Goal: Information Seeking & Learning: Check status

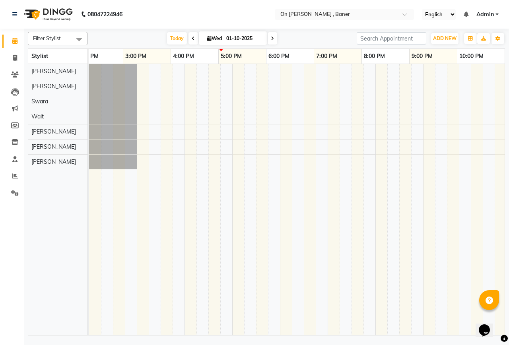
scroll to position [0, 300]
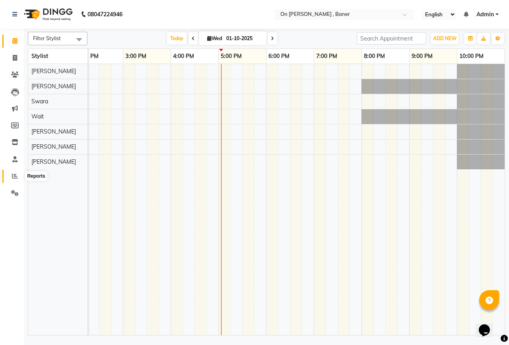
click at [15, 175] on icon at bounding box center [15, 176] width 6 height 6
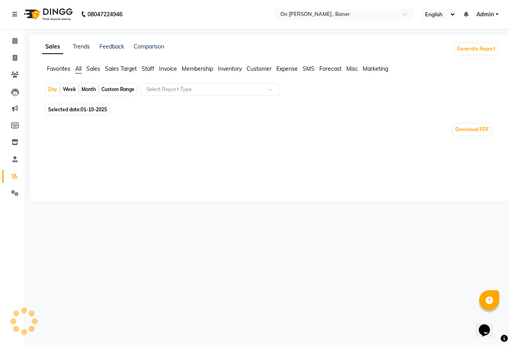
click at [89, 93] on div "Month" at bounding box center [88, 89] width 18 height 11
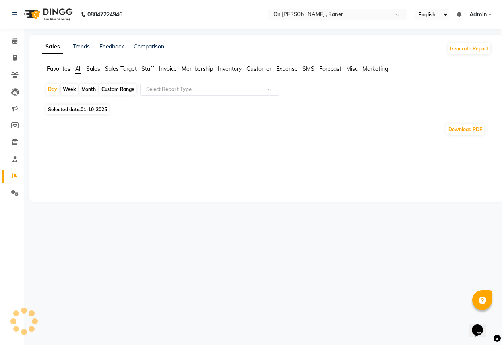
select select "10"
select select "2025"
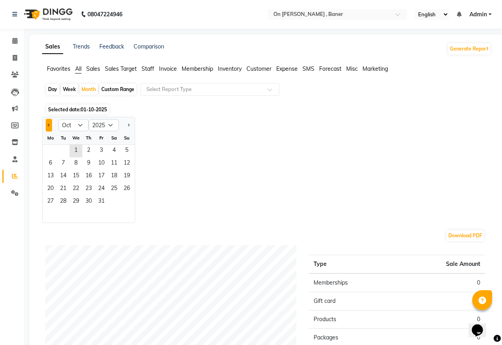
click at [49, 127] on button "Previous month" at bounding box center [49, 125] width 6 height 13
click at [79, 124] on select "Jan Feb Mar Apr May Jun [DATE] Aug Sep Oct Nov Dec" at bounding box center [73, 125] width 30 height 12
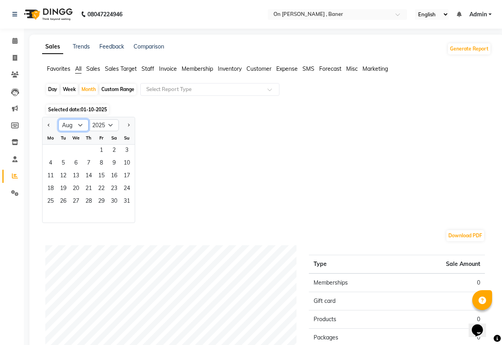
select select "9"
click at [58, 119] on select "Jan Feb Mar Apr May Jun [DATE] Aug Sep Oct Nov Dec" at bounding box center [73, 125] width 30 height 12
click at [50, 149] on span "1" at bounding box center [50, 151] width 13 height 13
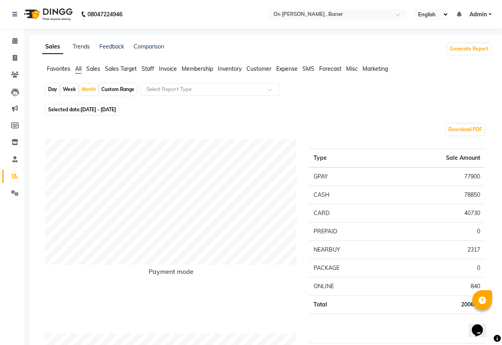
click at [49, 89] on div "Day" at bounding box center [52, 89] width 13 height 11
select select "9"
select select "2025"
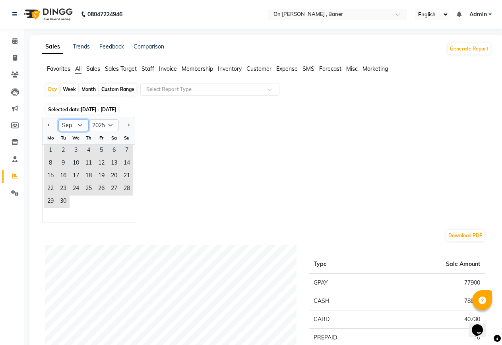
click at [80, 124] on select "Jan Feb Mar Apr May Jun [DATE] Aug Sep Oct Nov Dec" at bounding box center [73, 125] width 30 height 12
select select "10"
click at [58, 119] on select "Jan Feb Mar Apr May Jun [DATE] Aug Sep Oct Nov Dec" at bounding box center [73, 125] width 30 height 12
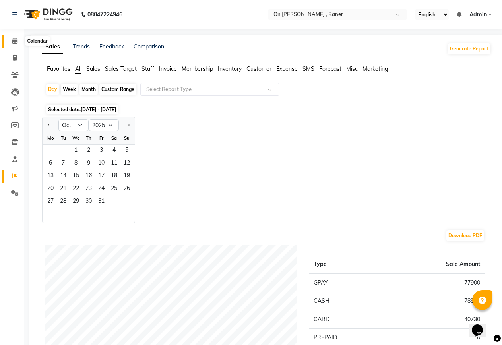
click at [14, 41] on icon at bounding box center [14, 41] width 5 height 6
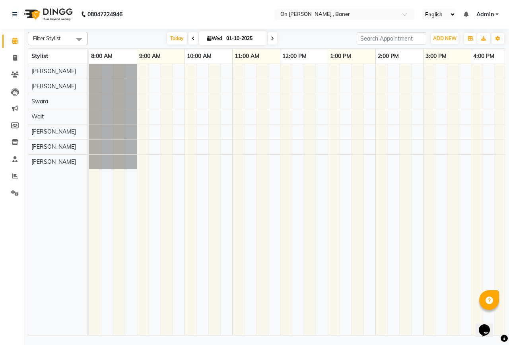
scroll to position [0, 58]
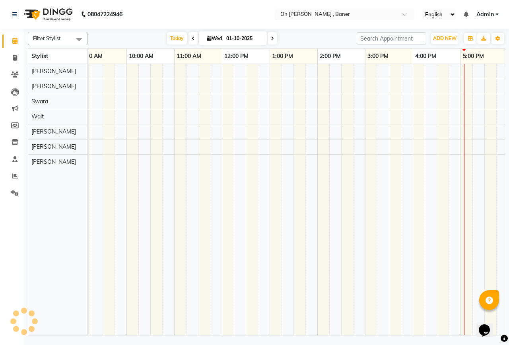
click at [400, 324] on td at bounding box center [406, 199] width 12 height 271
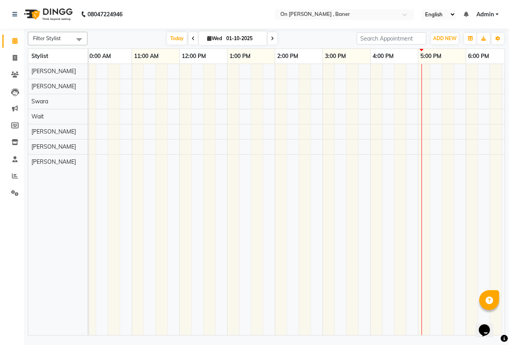
drag, startPoint x: 373, startPoint y: 327, endPoint x: 414, endPoint y: 335, distance: 41.8
drag, startPoint x: 414, startPoint y: 335, endPoint x: 226, endPoint y: 209, distance: 226.3
click at [226, 209] on td at bounding box center [221, 199] width 12 height 271
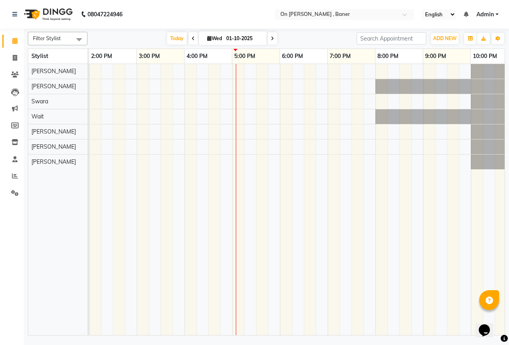
scroll to position [0, 286]
drag, startPoint x: 479, startPoint y: 327, endPoint x: 498, endPoint y: 330, distance: 19.3
click at [497, 316] on div "Opens Chat This icon Opens the chat window." at bounding box center [487, 316] width 19 height 0
